Goal: Task Accomplishment & Management: Complete application form

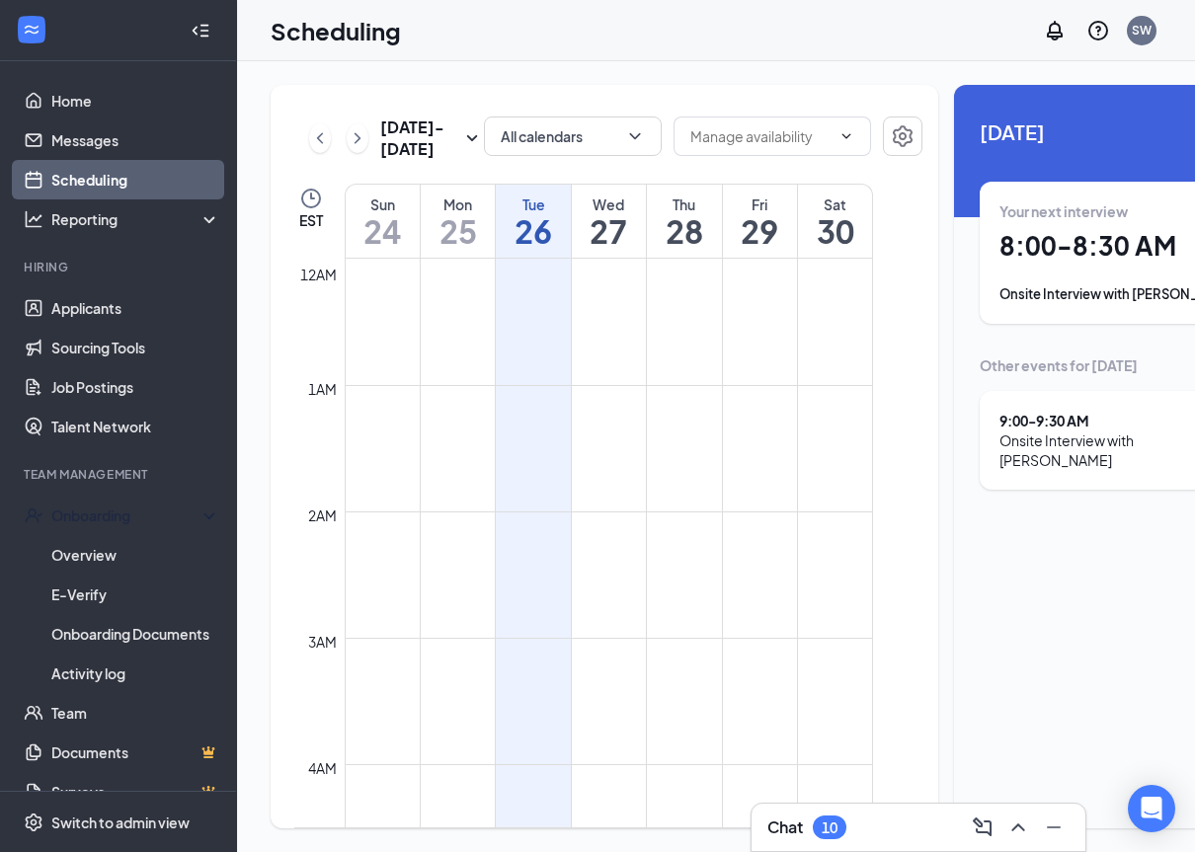
scroll to position [971, 0]
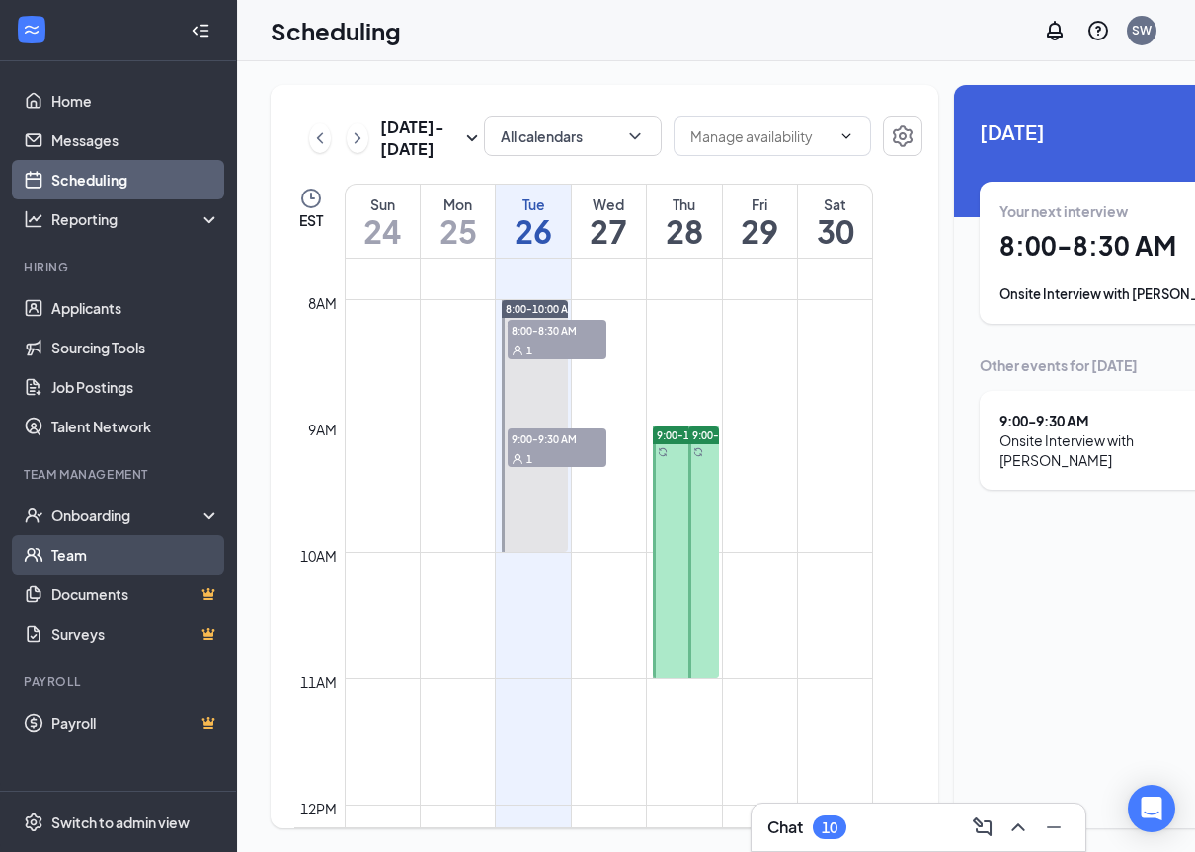
click at [76, 550] on link "Team" at bounding box center [135, 555] width 169 height 40
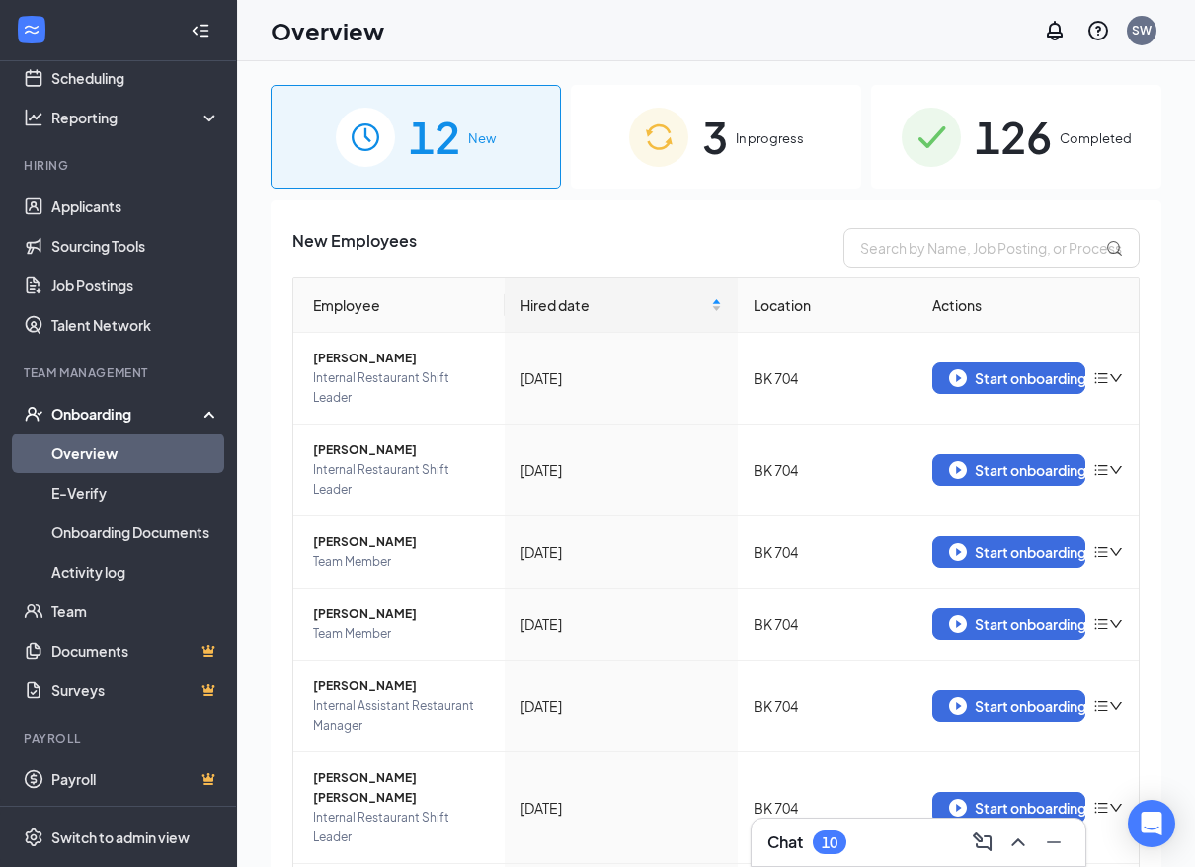
scroll to position [103, 0]
click at [111, 444] on link "Overview" at bounding box center [135, 453] width 169 height 40
click at [900, 258] on input "text" at bounding box center [991, 248] width 296 height 40
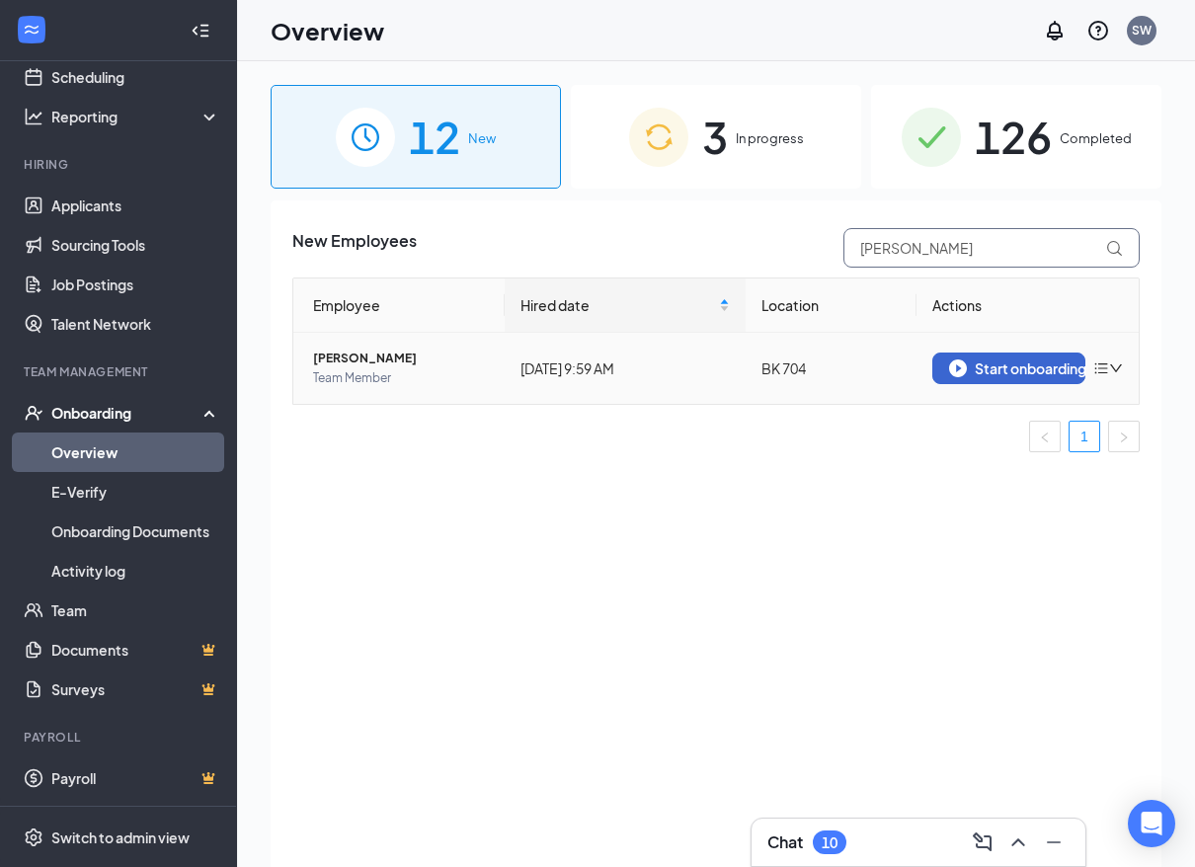
type input "hale"
click at [984, 370] on div "Start onboarding" at bounding box center [1009, 369] width 120 height 18
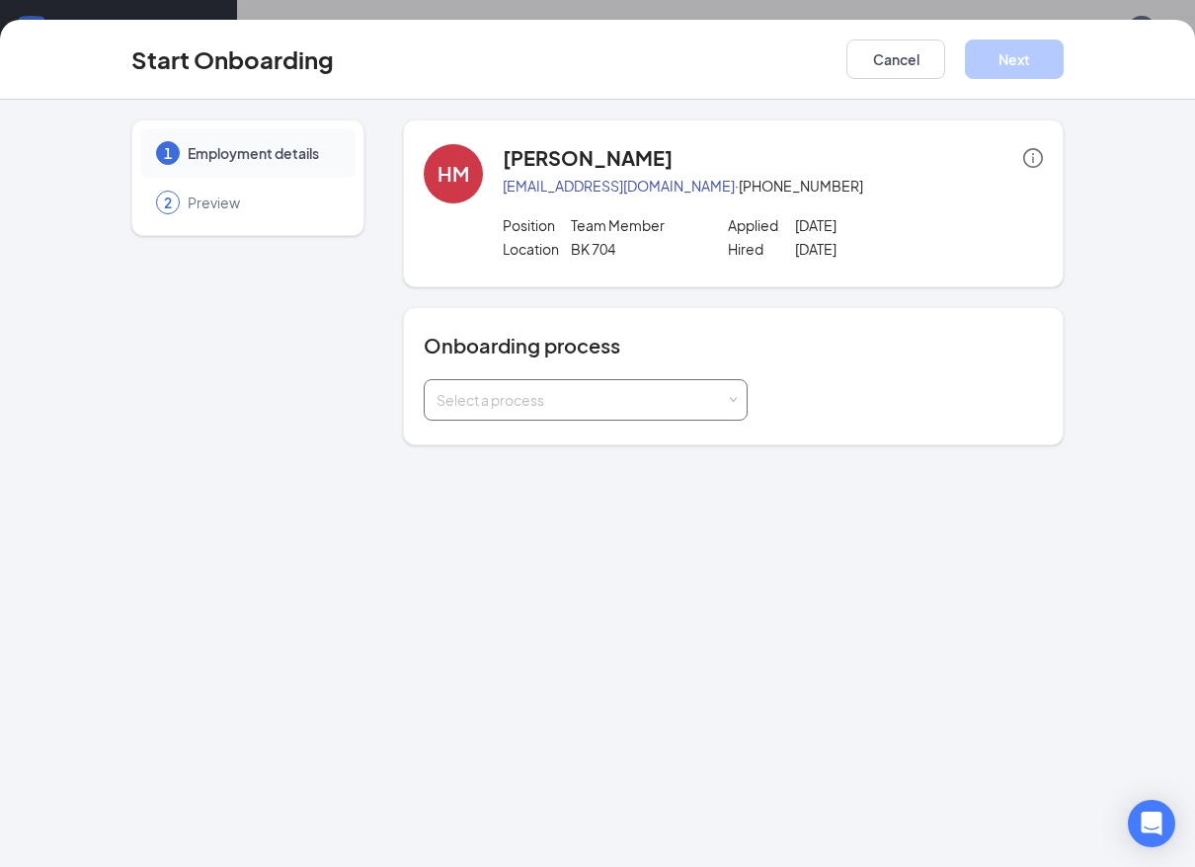
click at [549, 399] on div "Select a process" at bounding box center [581, 400] width 289 height 20
click at [542, 439] on span "Rackson Onboarding" at bounding box center [500, 442] width 137 height 18
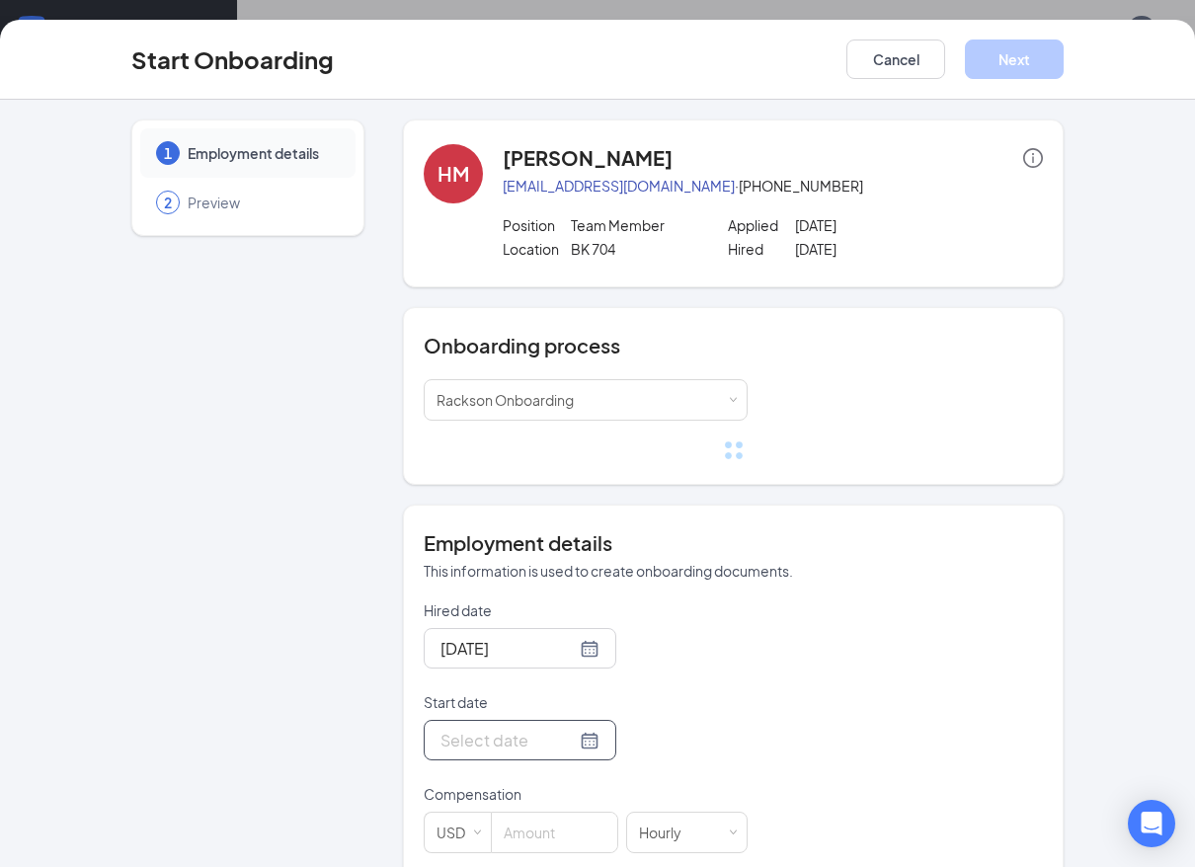
click at [477, 749] on input "Start date" at bounding box center [507, 740] width 135 height 25
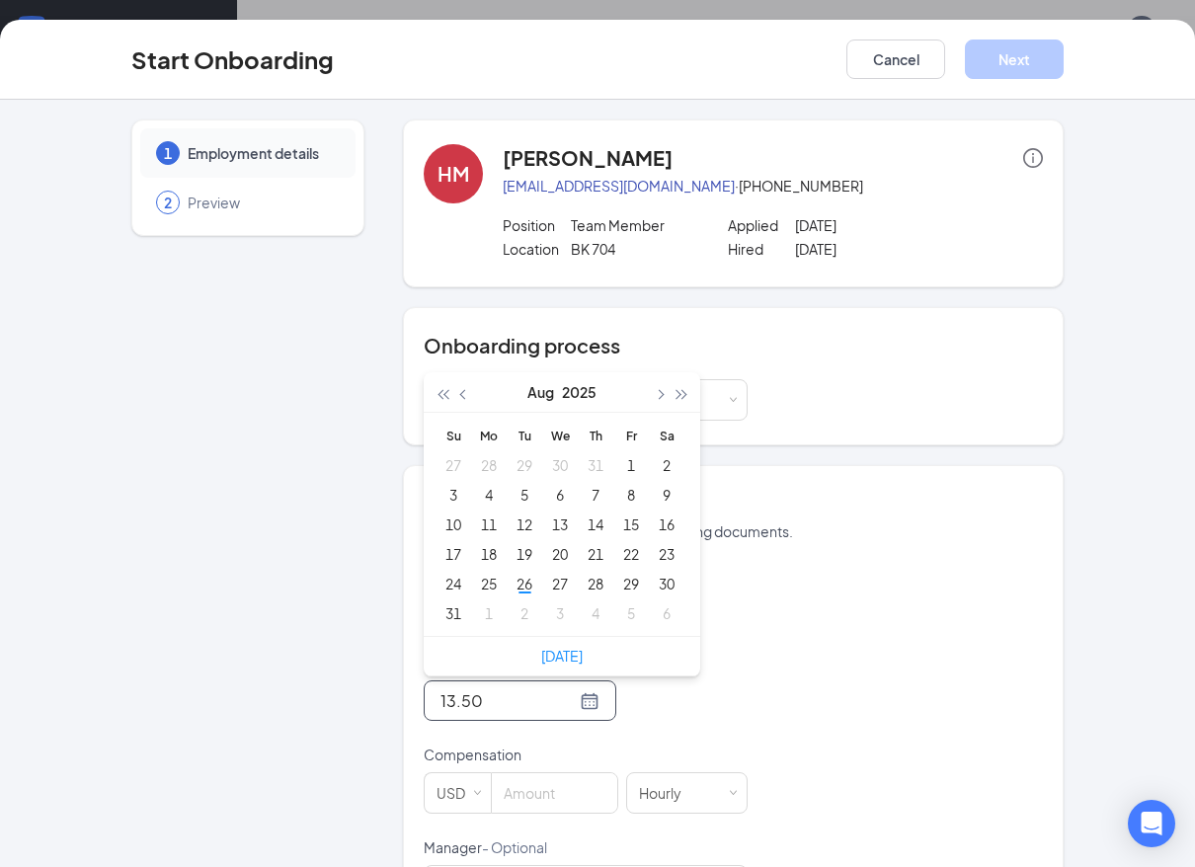
click at [577, 707] on div "13.50" at bounding box center [520, 700] width 193 height 40
type input "Aug 26, 2025"
click at [520, 588] on div "26" at bounding box center [525, 584] width 24 height 24
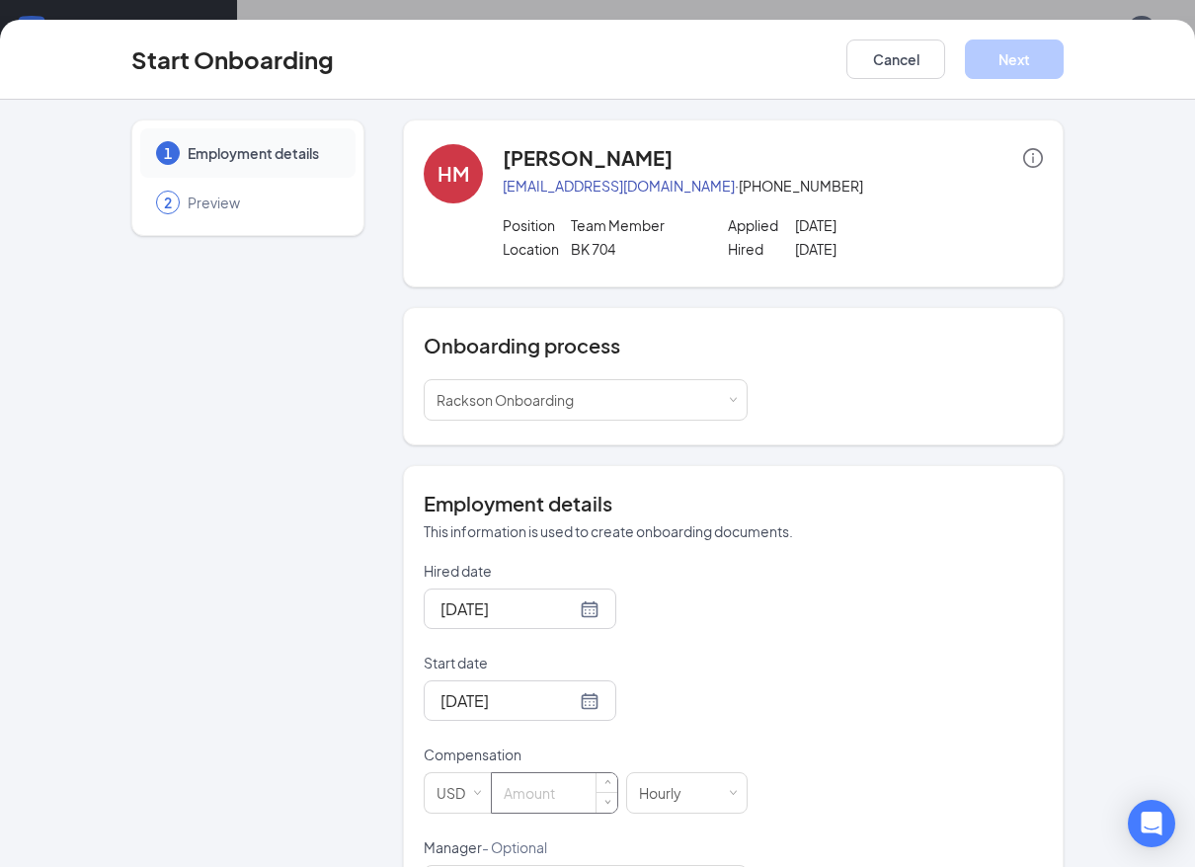
click at [553, 789] on input at bounding box center [554, 793] width 125 height 40
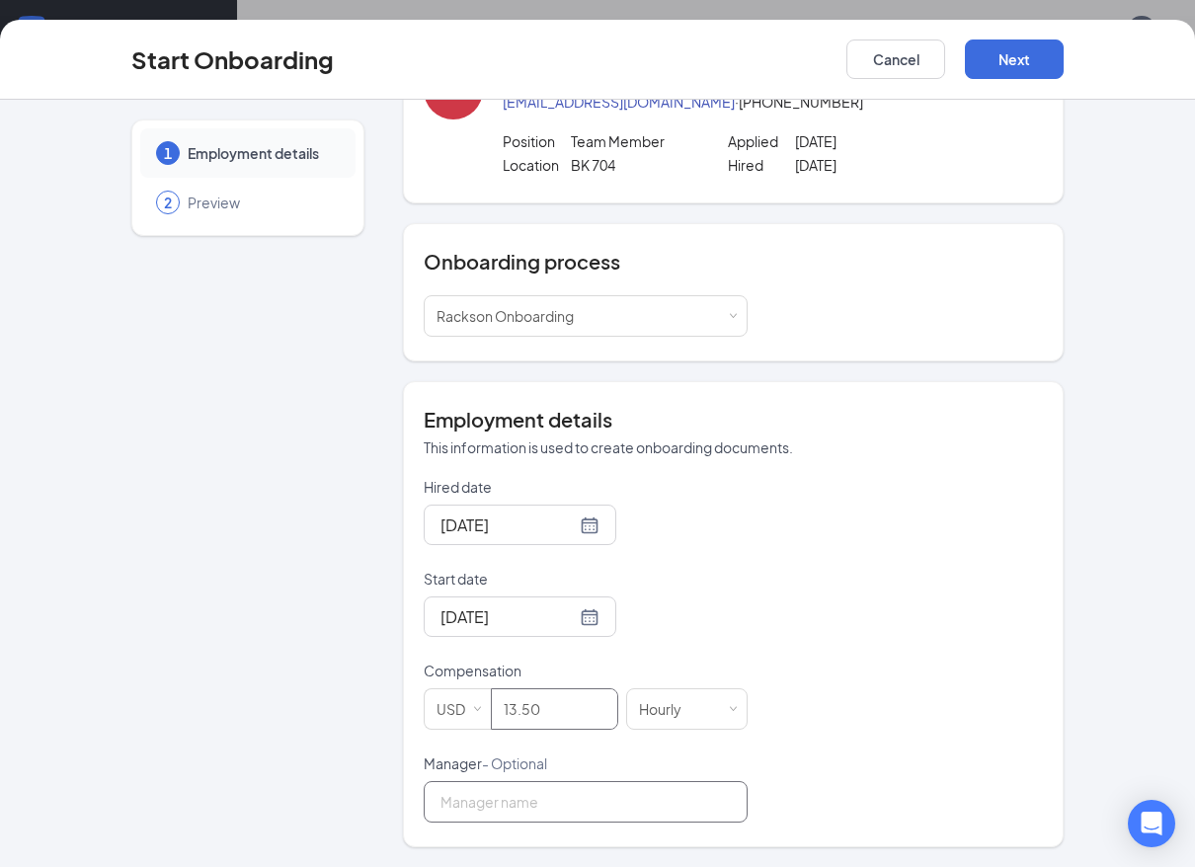
type input "13.5"
click at [566, 794] on input "Manager - Optional" at bounding box center [586, 801] width 324 height 41
type input "shonte williams"
click at [984, 61] on button "Next" at bounding box center [1014, 60] width 99 height 40
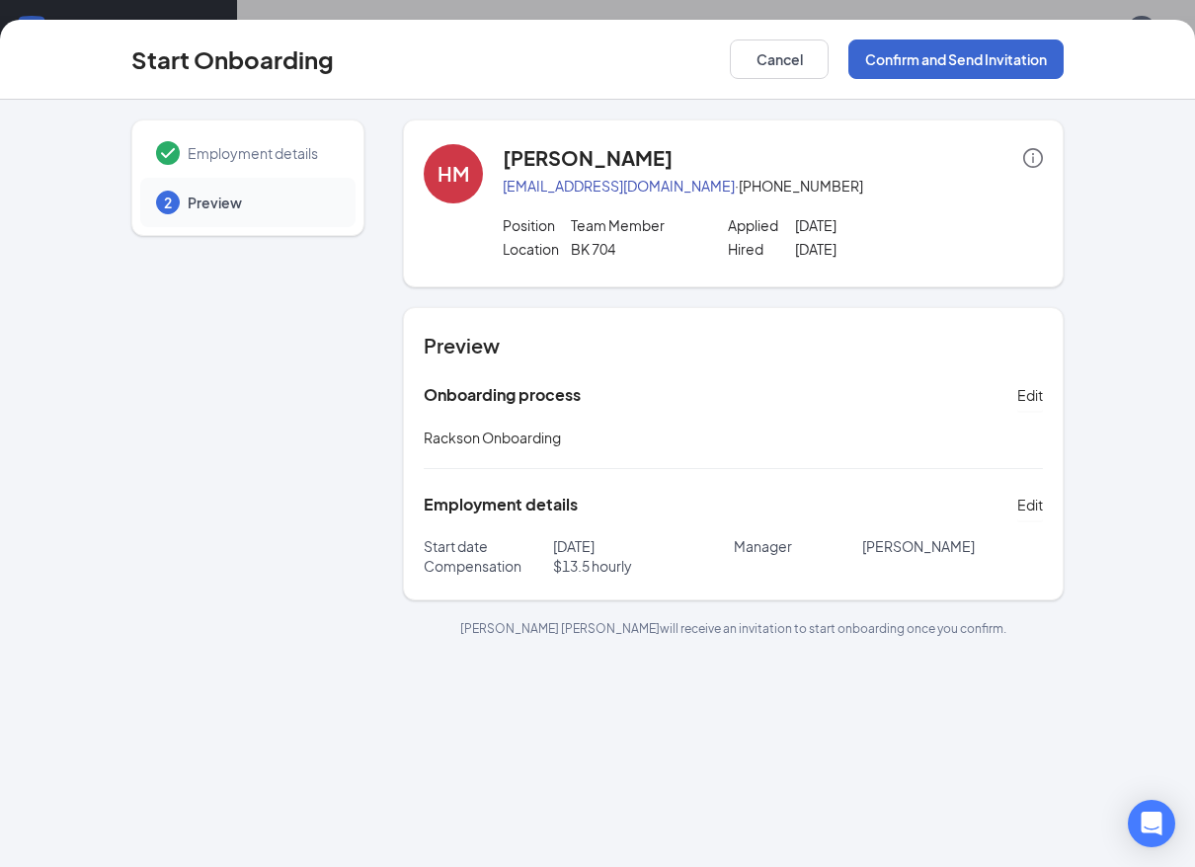
scroll to position [0, 0]
